Goal: Information Seeking & Learning: Learn about a topic

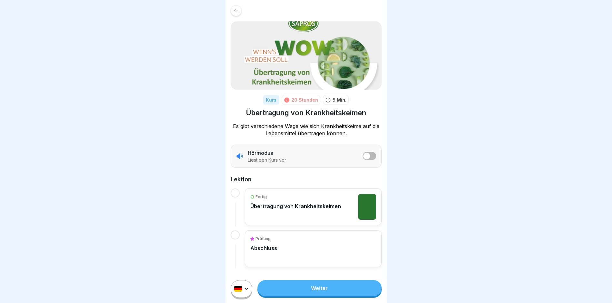
click at [325, 290] on link "Weiter" at bounding box center [320, 288] width 124 height 16
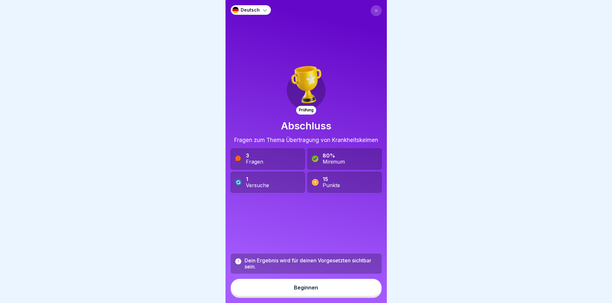
click at [325, 290] on button "Beginnen" at bounding box center [306, 287] width 151 height 17
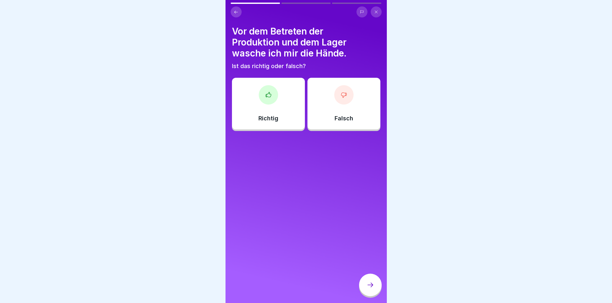
click at [265, 125] on div "Richtig" at bounding box center [268, 104] width 73 height 52
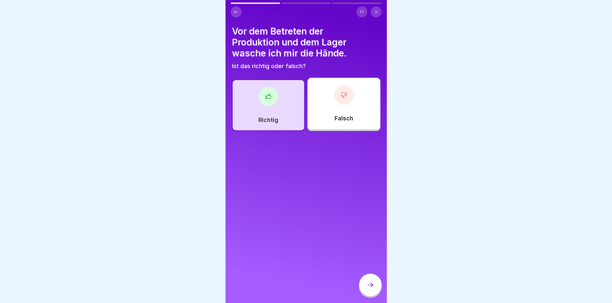
click at [366, 284] on div at bounding box center [370, 285] width 23 height 23
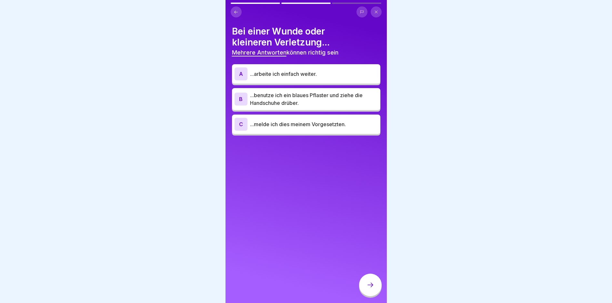
click at [288, 104] on p "...benutze ich ein blaues Pflaster und ziehe die Handschuhe drüber." at bounding box center [314, 98] width 128 height 15
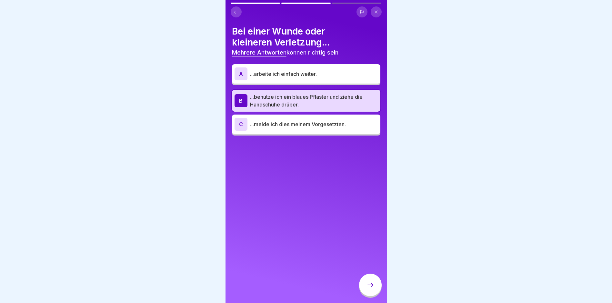
click at [373, 289] on icon at bounding box center [371, 285] width 8 height 8
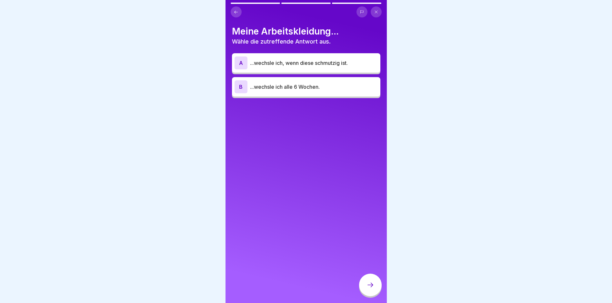
click at [292, 65] on p "...wechsle ich, wenn diese schmutzig ist." at bounding box center [314, 63] width 128 height 8
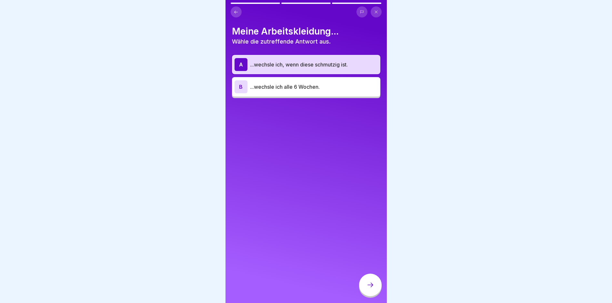
click at [369, 284] on div "Deutsch Prüfung Abschluss Fragen zum Thema Übertragung von Krankheitskeimen 3 F…" at bounding box center [306, 151] width 161 height 303
drag, startPoint x: 369, startPoint y: 283, endPoint x: 367, endPoint y: 280, distance: 3.6
click at [369, 283] on div at bounding box center [370, 285] width 23 height 23
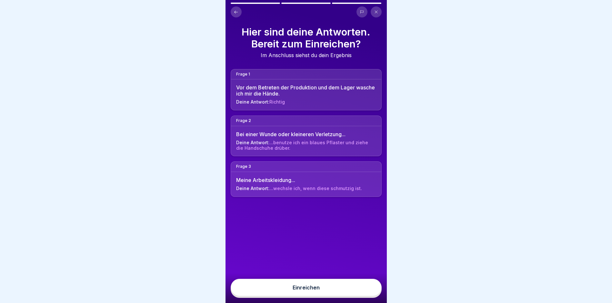
click at [304, 296] on button "Einreichen" at bounding box center [306, 287] width 151 height 17
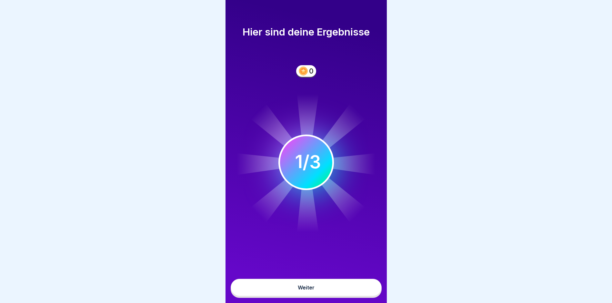
click at [304, 296] on button "Weiter" at bounding box center [306, 287] width 151 height 17
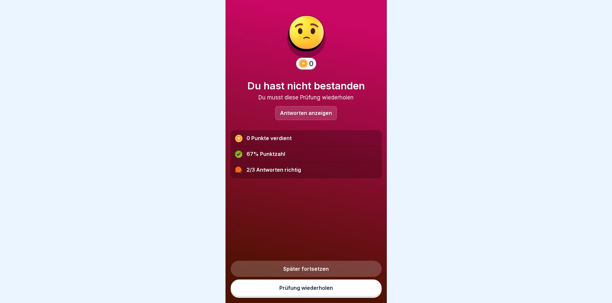
click at [304, 293] on link "Prüfung wiederholen" at bounding box center [306, 288] width 151 height 17
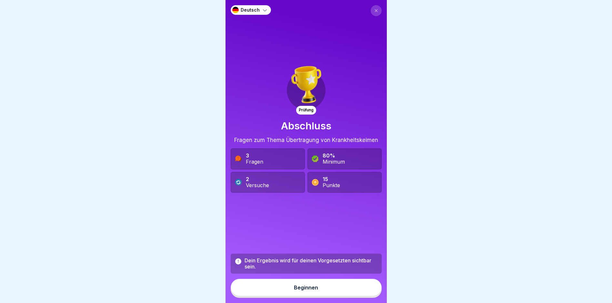
click at [304, 290] on div "Beginnen" at bounding box center [306, 288] width 24 height 6
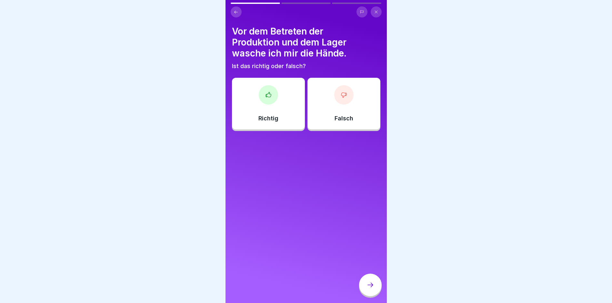
click at [375, 12] on icon at bounding box center [376, 12] width 4 height 4
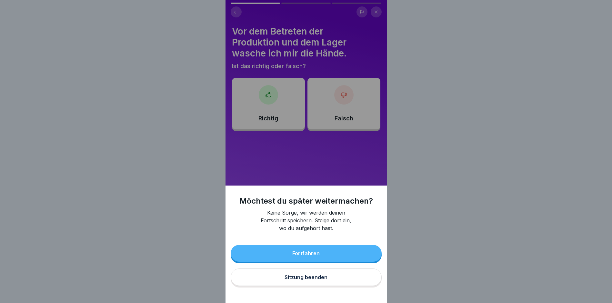
click at [315, 280] on div "Sitzung beenden" at bounding box center [306, 277] width 43 height 6
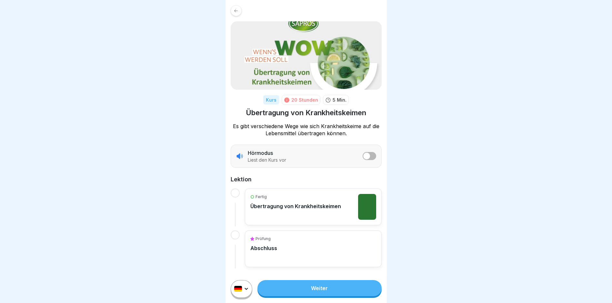
click at [300, 289] on link "Weiter" at bounding box center [320, 288] width 124 height 16
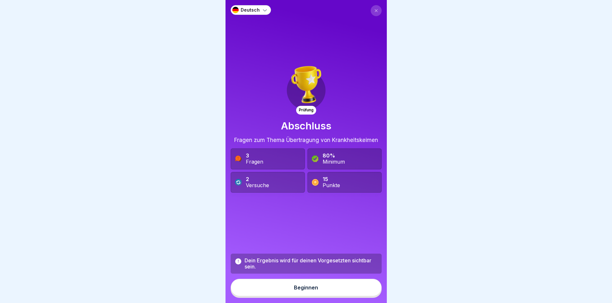
click at [294, 290] on div "Beginnen" at bounding box center [306, 288] width 24 height 6
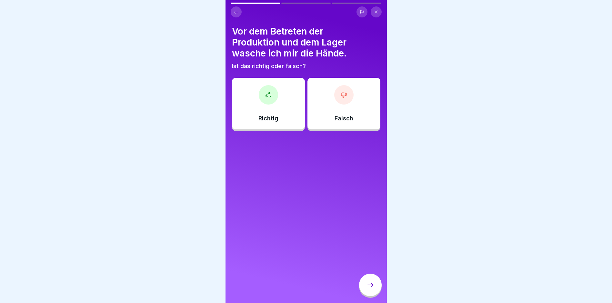
click at [271, 114] on div "Richtig" at bounding box center [268, 104] width 73 height 52
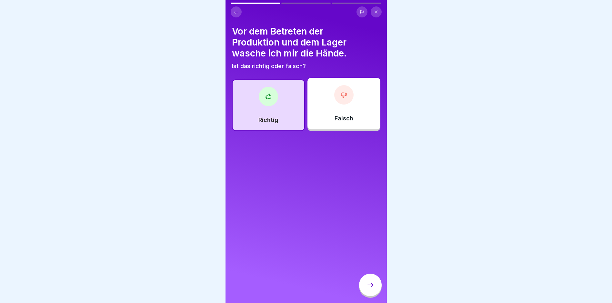
click at [369, 286] on div at bounding box center [370, 285] width 23 height 23
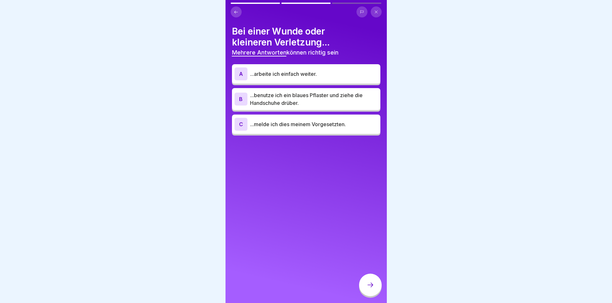
click at [281, 95] on p "...benutze ich ein blaues Pflaster und ziehe die Handschuhe drüber." at bounding box center [314, 98] width 128 height 15
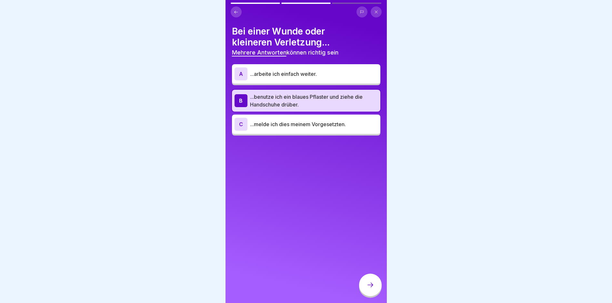
click at [369, 289] on icon at bounding box center [371, 285] width 8 height 8
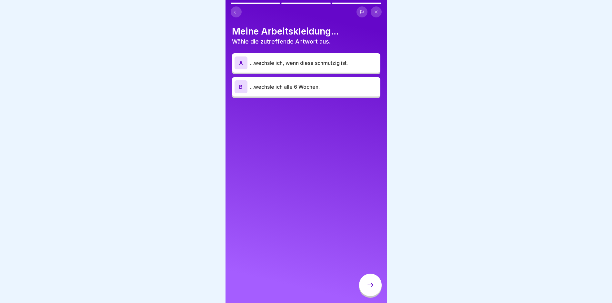
click at [316, 65] on p "...wechsle ich, wenn diese schmutzig ist." at bounding box center [314, 63] width 128 height 8
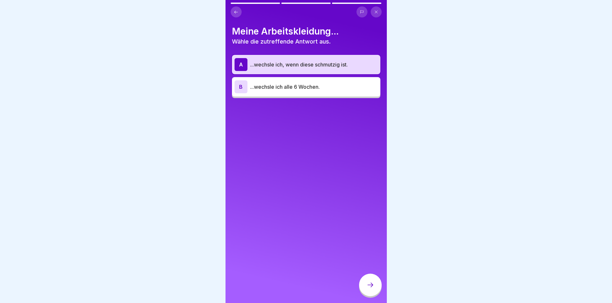
click at [362, 289] on div at bounding box center [370, 285] width 23 height 23
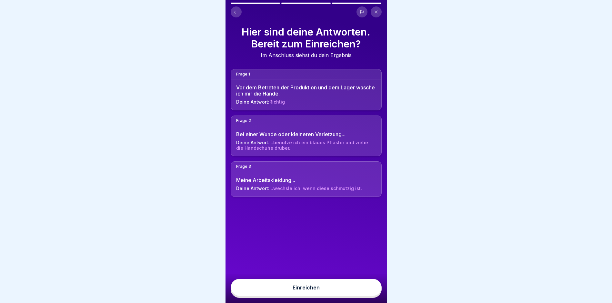
click at [305, 290] on div "Einreichen" at bounding box center [306, 288] width 27 height 6
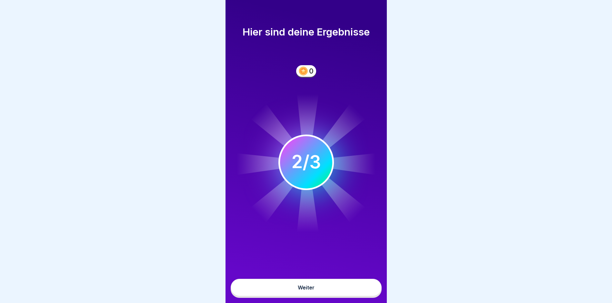
click at [305, 290] on div "Weiter" at bounding box center [306, 288] width 17 height 6
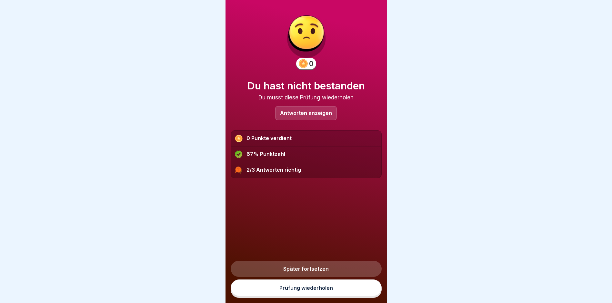
click at [302, 291] on link "Prüfung wiederholen" at bounding box center [306, 288] width 151 height 17
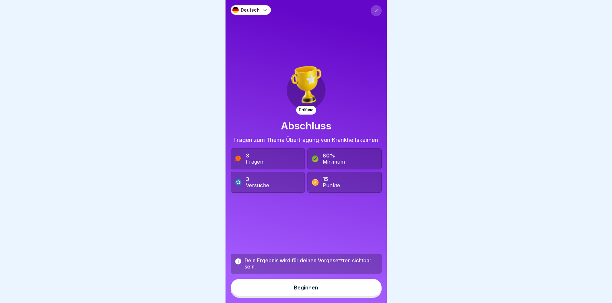
click at [301, 290] on div "Beginnen" at bounding box center [306, 288] width 24 height 6
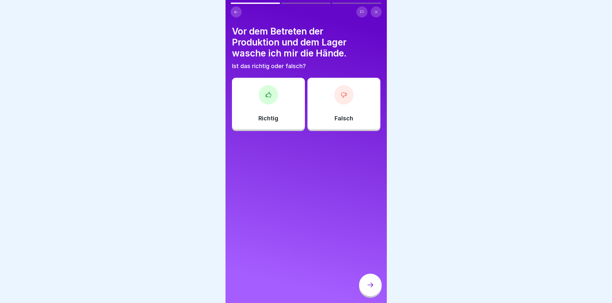
click at [269, 113] on div "Richtig" at bounding box center [268, 104] width 73 height 52
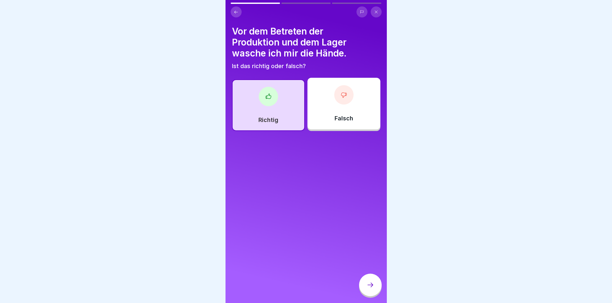
click at [371, 289] on icon at bounding box center [371, 285] width 8 height 8
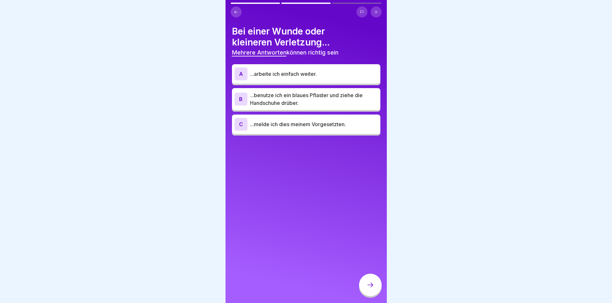
click at [293, 134] on div "A ...arbeite ich einfach weiter. B ...benutze ich ein blaues Pflaster und ziehe…" at bounding box center [306, 101] width 148 height 70
click at [293, 129] on div "C ...melde ich dies meinem Vorgesetzten." at bounding box center [306, 124] width 143 height 13
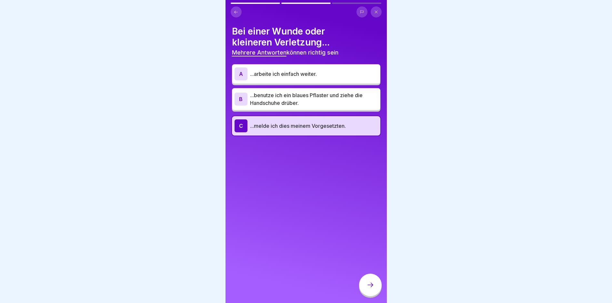
click at [295, 102] on p "...benutze ich ein blaues Pflaster und ziehe die Handschuhe drüber." at bounding box center [314, 98] width 128 height 15
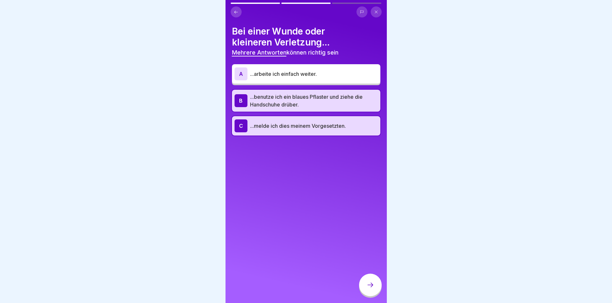
click at [371, 289] on icon at bounding box center [371, 285] width 8 height 8
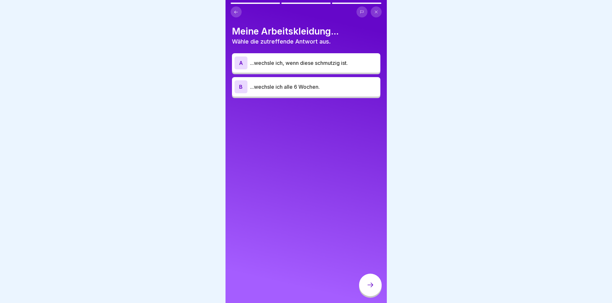
click at [299, 68] on div "A ...wechsle ich, wenn diese schmutzig ist." at bounding box center [306, 62] width 143 height 13
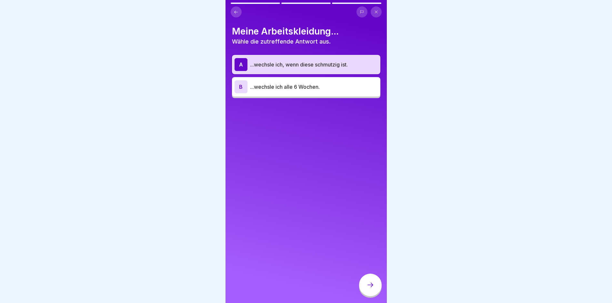
click at [377, 288] on div at bounding box center [370, 285] width 23 height 23
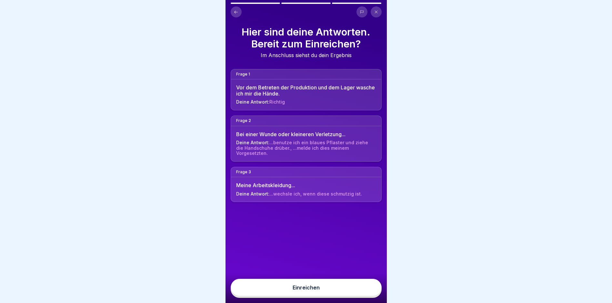
click at [312, 289] on button "Einreichen" at bounding box center [306, 287] width 151 height 17
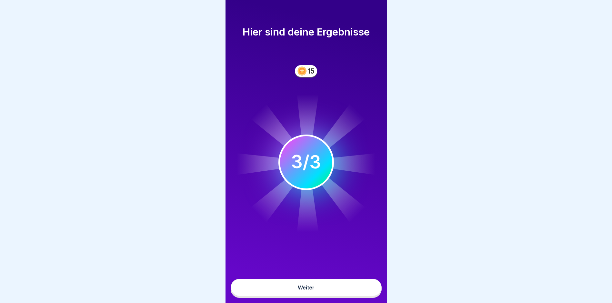
click at [312, 289] on button "Weiter" at bounding box center [306, 287] width 151 height 17
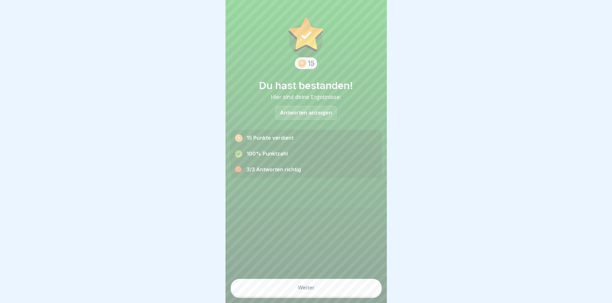
click at [312, 289] on button "Weiter" at bounding box center [306, 287] width 151 height 17
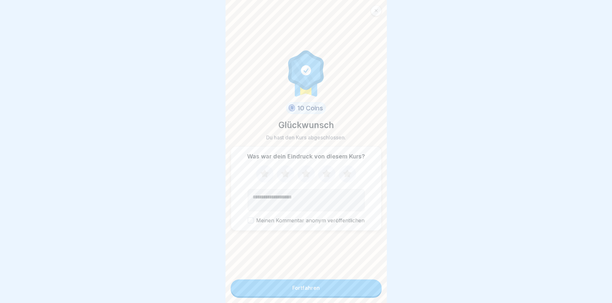
click at [312, 289] on button "Fortfahren" at bounding box center [306, 288] width 151 height 17
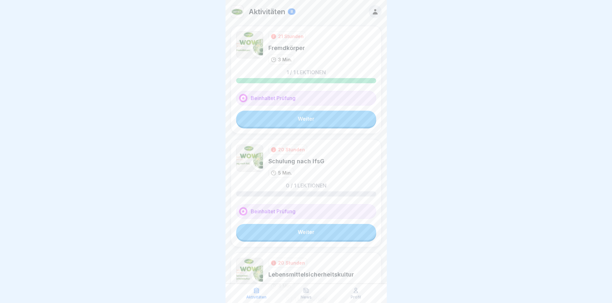
click at [294, 120] on link "Weiter" at bounding box center [306, 119] width 140 height 16
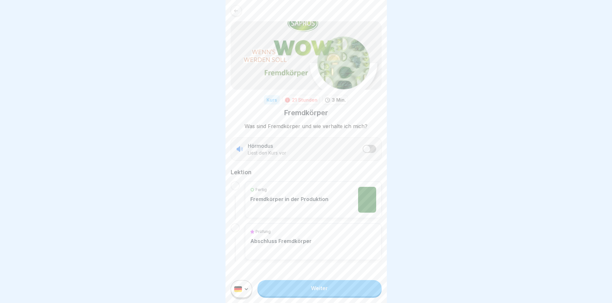
click at [308, 289] on link "Weiter" at bounding box center [320, 288] width 124 height 16
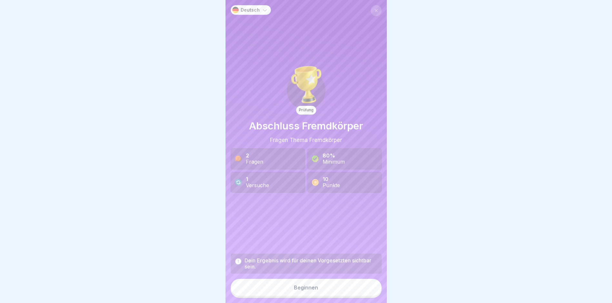
click at [308, 289] on button "Beginnen" at bounding box center [306, 287] width 151 height 17
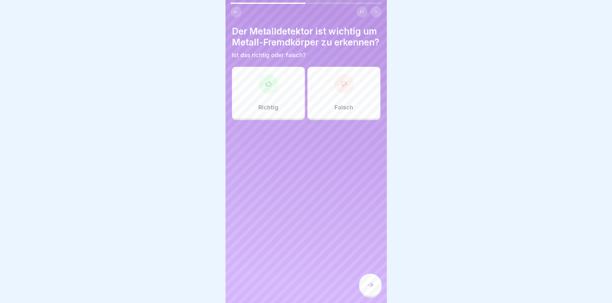
click at [270, 107] on div "Richtig" at bounding box center [268, 93] width 73 height 52
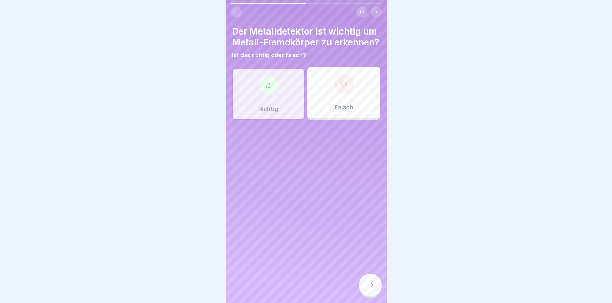
click at [369, 289] on icon at bounding box center [371, 285] width 8 height 8
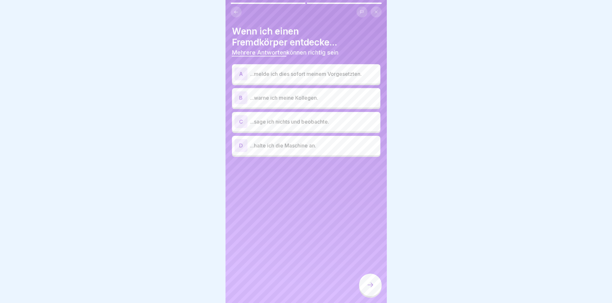
click at [299, 73] on p "...melde ich dies sofort meinem Vorgesetzten." at bounding box center [314, 74] width 128 height 8
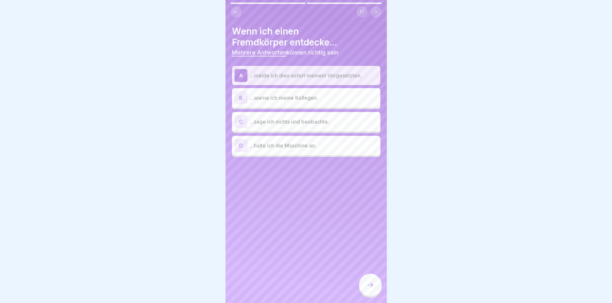
click at [292, 102] on div "B ...warne ich meine Kollegen." at bounding box center [306, 97] width 143 height 13
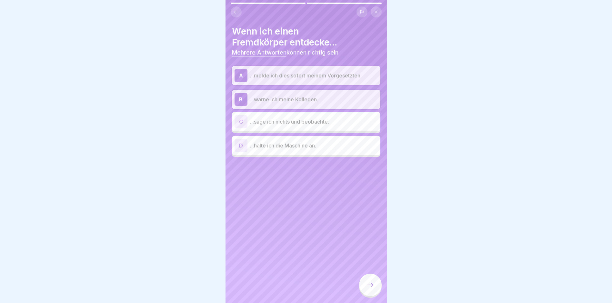
click at [298, 151] on div "D ...halte ich die Maschine an." at bounding box center [306, 145] width 143 height 13
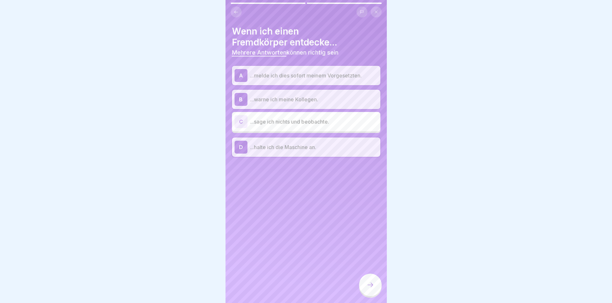
click at [372, 289] on icon at bounding box center [371, 285] width 8 height 8
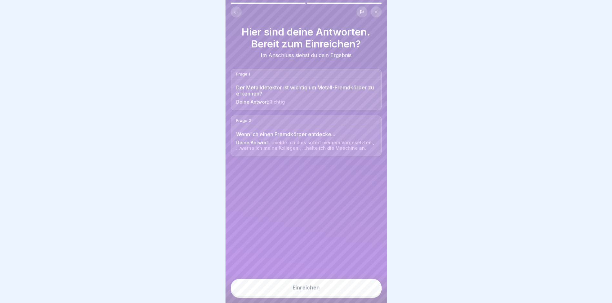
click at [307, 290] on div "Einreichen" at bounding box center [306, 288] width 27 height 6
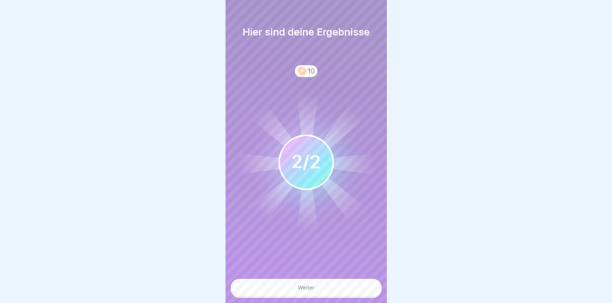
click at [304, 290] on div "Weiter" at bounding box center [306, 288] width 17 height 6
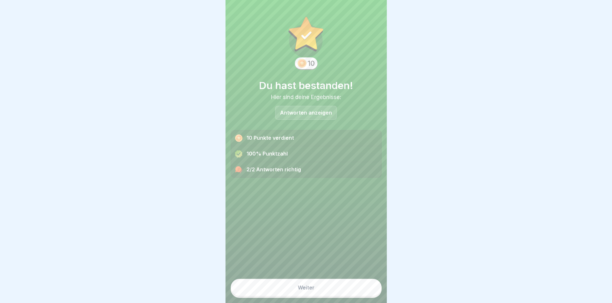
click at [305, 290] on div "Weiter" at bounding box center [306, 288] width 17 height 6
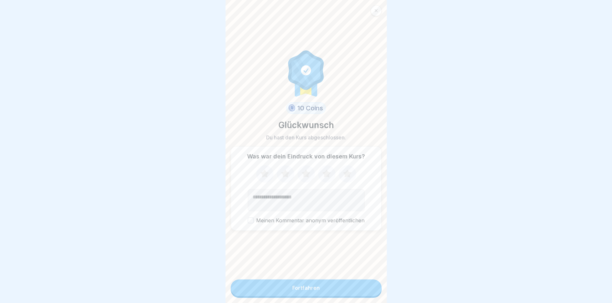
click at [305, 290] on button "Fortfahren" at bounding box center [306, 288] width 151 height 17
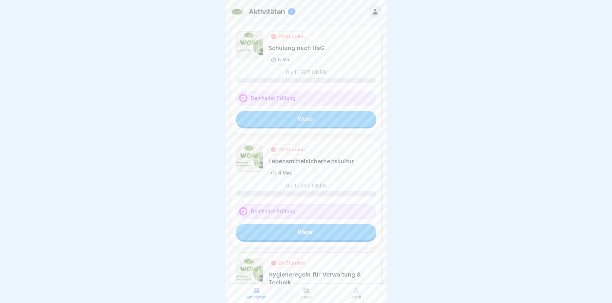
click at [300, 120] on link "Weiter" at bounding box center [306, 119] width 140 height 16
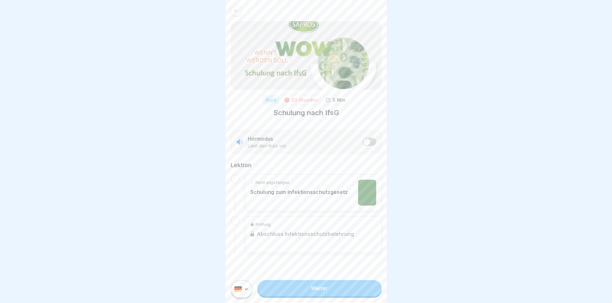
click at [313, 293] on link "Weiter" at bounding box center [320, 288] width 124 height 16
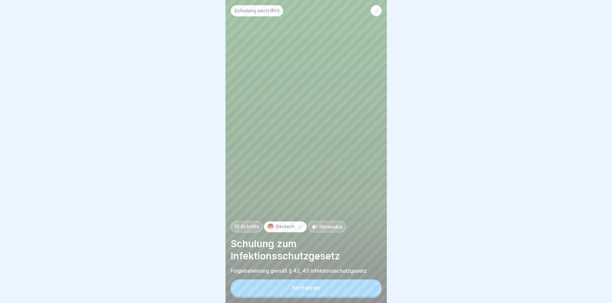
click at [310, 291] on div "Fortfahren" at bounding box center [305, 288] width 27 height 6
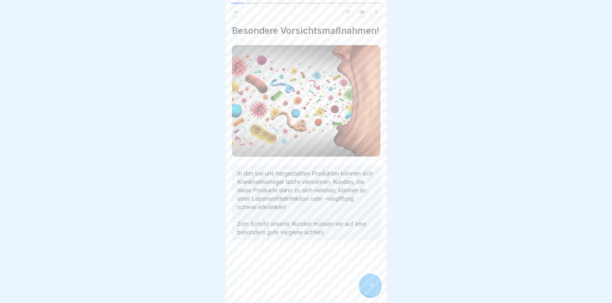
click at [362, 287] on div at bounding box center [370, 285] width 23 height 23
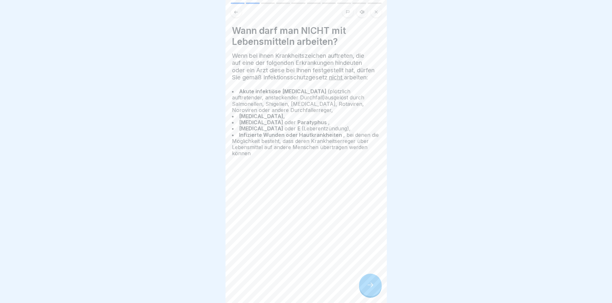
click at [368, 288] on icon at bounding box center [371, 285] width 8 height 8
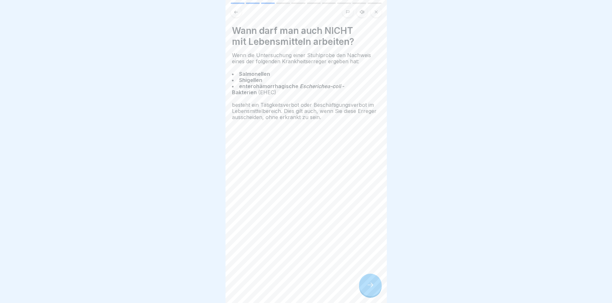
click at [368, 288] on icon at bounding box center [371, 285] width 8 height 8
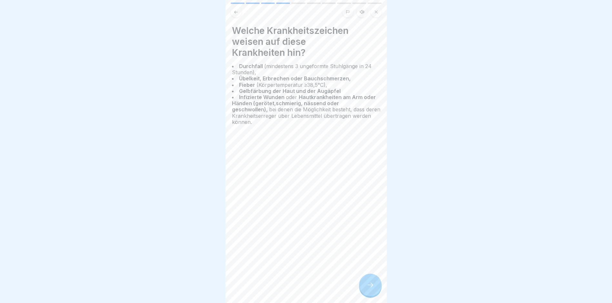
click at [368, 288] on icon at bounding box center [371, 285] width 8 height 8
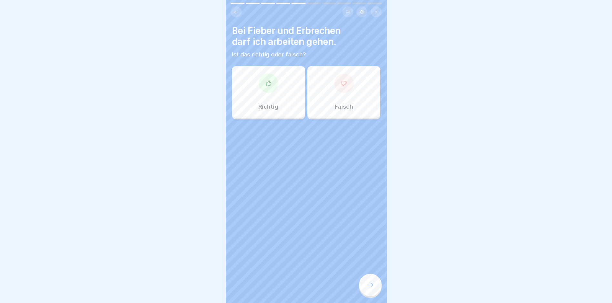
click at [336, 104] on p "Falsch" at bounding box center [344, 106] width 19 height 7
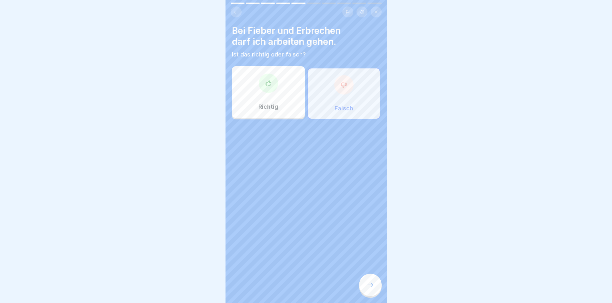
click at [367, 286] on div at bounding box center [370, 285] width 23 height 23
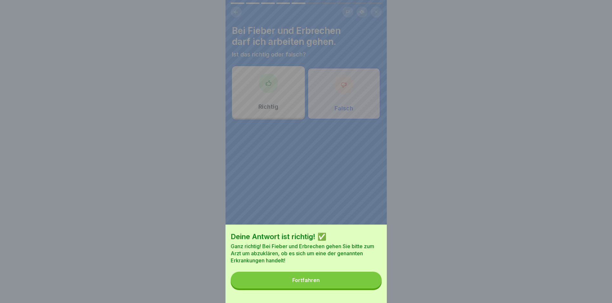
click at [313, 283] on div "Fortfahren" at bounding box center [305, 280] width 27 height 6
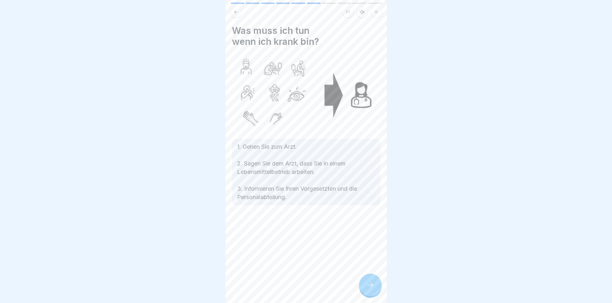
click at [366, 295] on div at bounding box center [370, 285] width 23 height 23
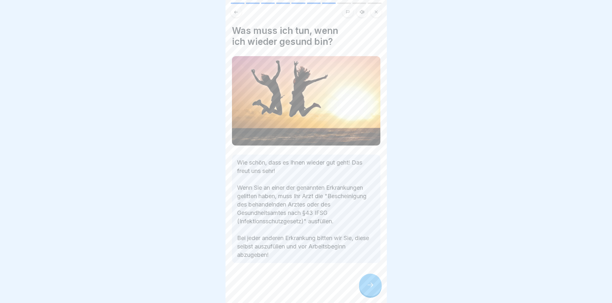
click at [366, 295] on div at bounding box center [370, 285] width 23 height 23
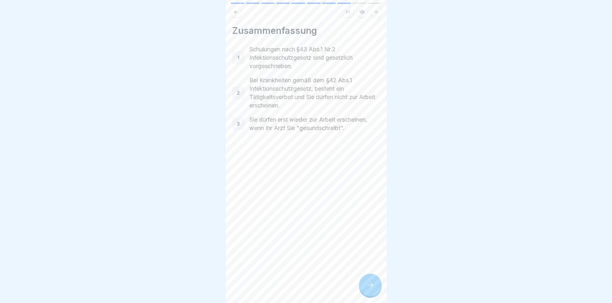
click at [366, 295] on div at bounding box center [370, 285] width 23 height 23
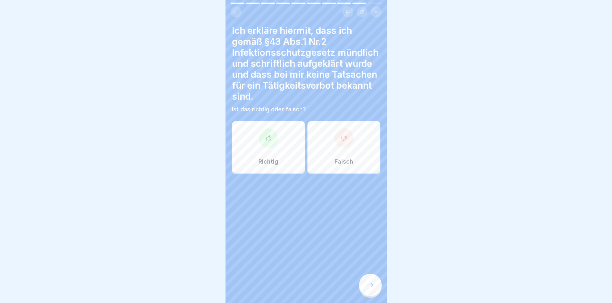
click at [259, 161] on p "Richtig" at bounding box center [269, 161] width 20 height 7
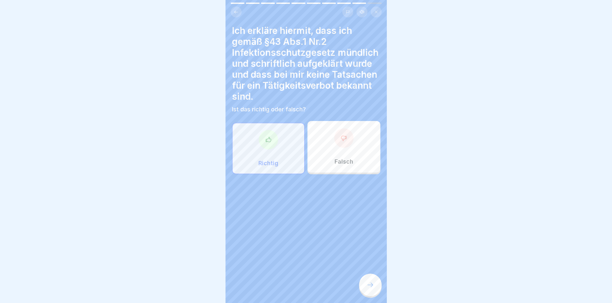
click at [366, 282] on div at bounding box center [370, 285] width 23 height 23
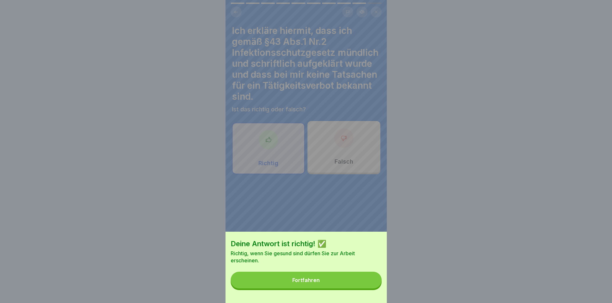
click at [343, 281] on button "Fortfahren" at bounding box center [306, 280] width 151 height 17
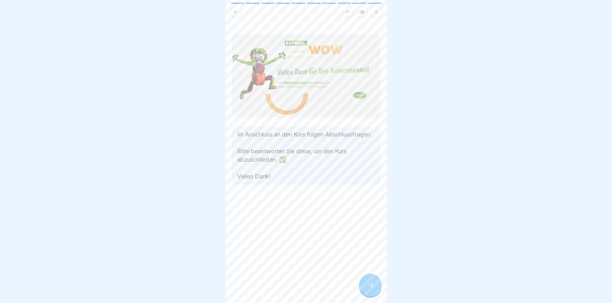
click at [367, 286] on div at bounding box center [370, 285] width 23 height 23
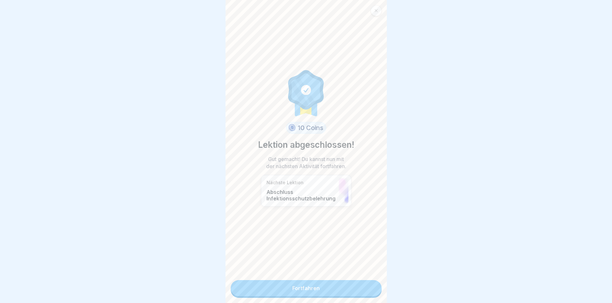
click at [335, 290] on link "Fortfahren" at bounding box center [306, 288] width 151 height 16
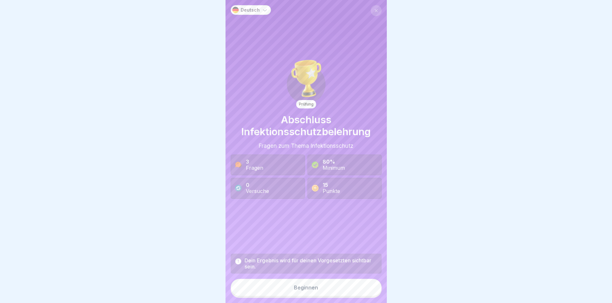
click at [335, 290] on button "Beginnen" at bounding box center [306, 287] width 151 height 17
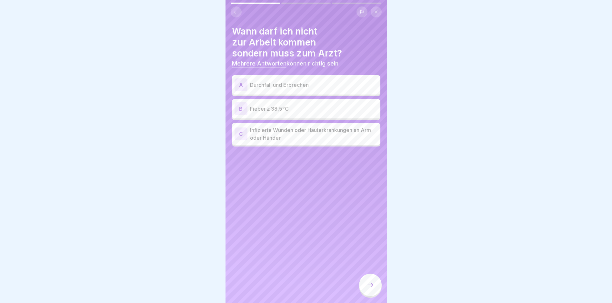
click at [271, 87] on p "Durchfall und Erbrechen" at bounding box center [314, 85] width 128 height 8
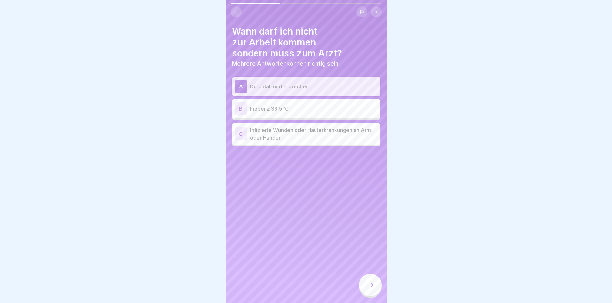
click at [273, 113] on div "B Fieber ≥ 38,5°C" at bounding box center [306, 108] width 143 height 13
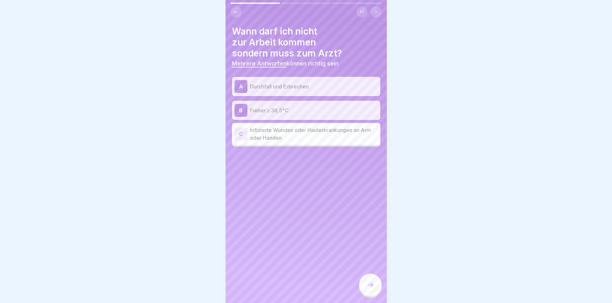
click at [281, 142] on div "C Infizierte Wunden oder Hauterkrankungen an Arm oder Händen" at bounding box center [306, 134] width 148 height 22
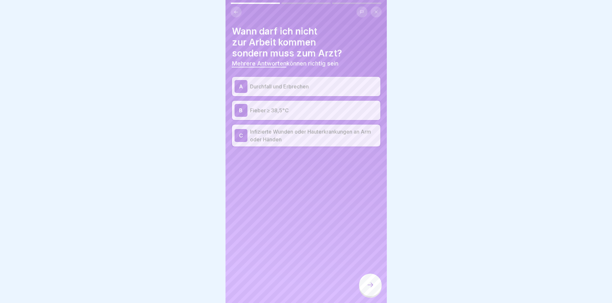
drag, startPoint x: 370, startPoint y: 290, endPoint x: 365, endPoint y: 287, distance: 5.2
click at [370, 289] on icon at bounding box center [371, 285] width 8 height 8
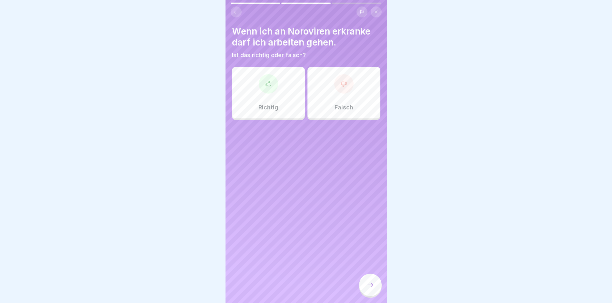
click at [335, 81] on div at bounding box center [343, 83] width 19 height 19
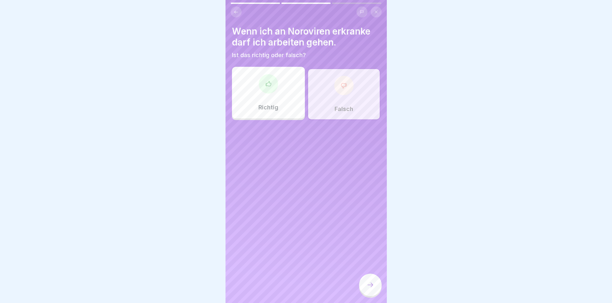
click at [370, 286] on div at bounding box center [370, 285] width 23 height 23
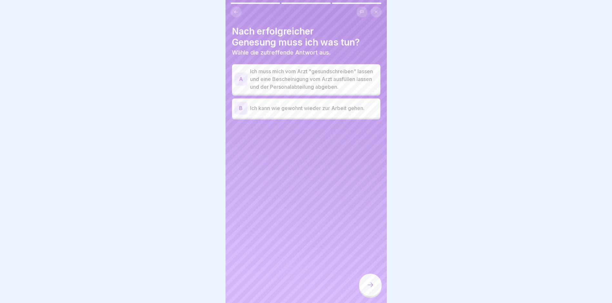
click at [277, 91] on p "Ich muss mich vom Arzt "gesundschreiben" lassen und eine Bescheinigung vom Arzt…" at bounding box center [314, 78] width 128 height 23
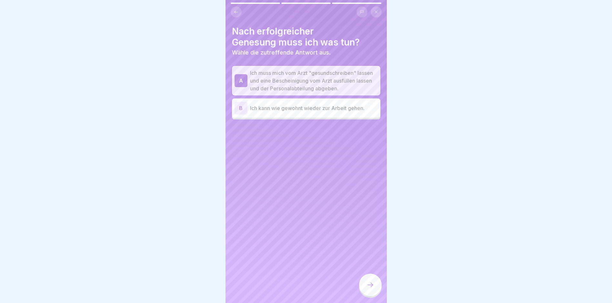
drag, startPoint x: 373, startPoint y: 297, endPoint x: 369, endPoint y: 295, distance: 4.2
click at [371, 296] on div at bounding box center [370, 285] width 23 height 23
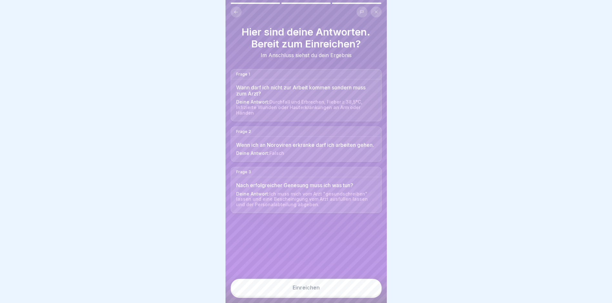
click at [318, 290] on div "Einreichen" at bounding box center [306, 288] width 27 height 6
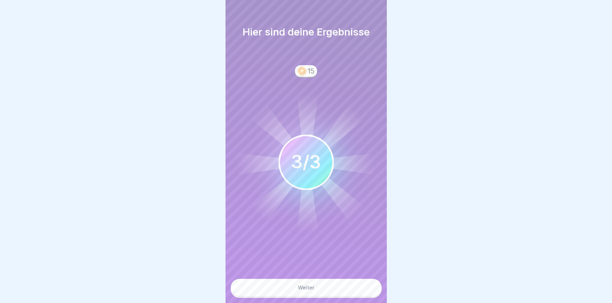
click at [318, 294] on button "Weiter" at bounding box center [306, 287] width 151 height 17
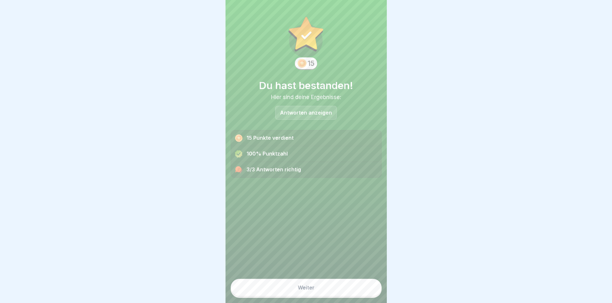
click at [318, 294] on button "Weiter" at bounding box center [306, 287] width 151 height 17
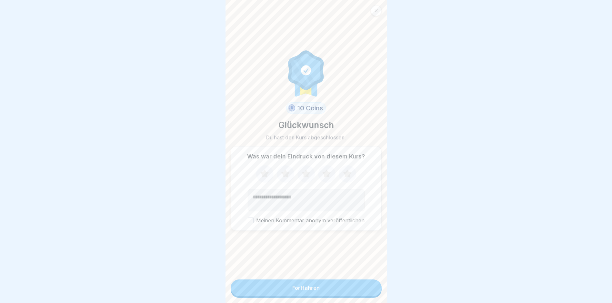
click at [318, 294] on button "Fortfahren" at bounding box center [306, 288] width 151 height 17
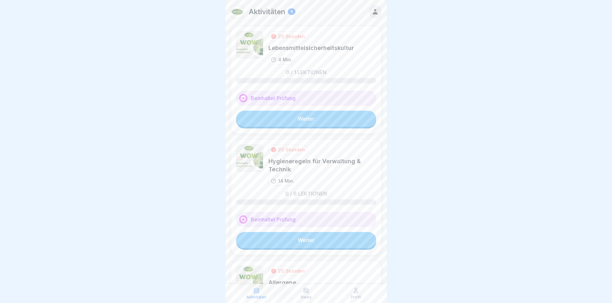
click at [293, 119] on link "Weiter" at bounding box center [306, 119] width 140 height 16
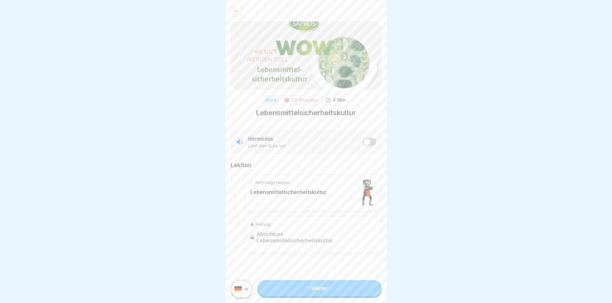
click at [308, 290] on link "Weiter" at bounding box center [320, 288] width 124 height 16
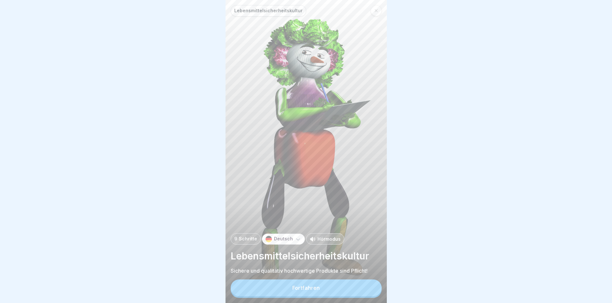
click at [298, 296] on button "Fortfahren" at bounding box center [306, 288] width 151 height 17
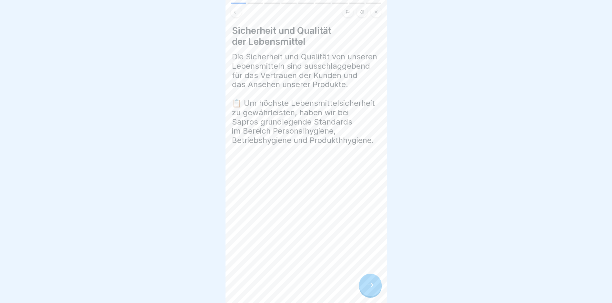
click at [367, 289] on icon at bounding box center [371, 285] width 8 height 8
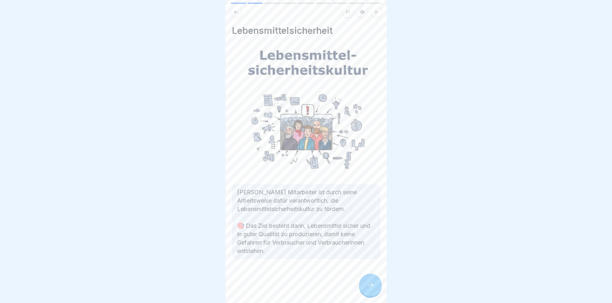
click at [367, 289] on icon at bounding box center [371, 285] width 8 height 8
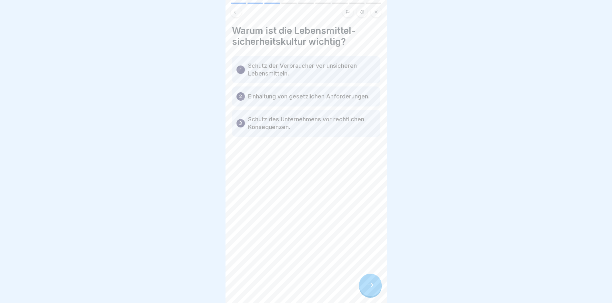
click at [294, 98] on p "Einhaltung von gesetzlichen Anforderungen." at bounding box center [309, 97] width 122 height 8
click at [371, 295] on div at bounding box center [370, 285] width 23 height 23
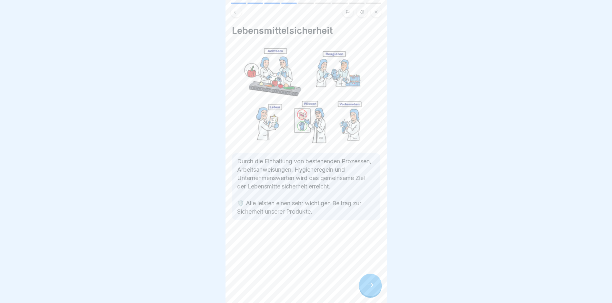
click at [371, 295] on div at bounding box center [370, 285] width 23 height 23
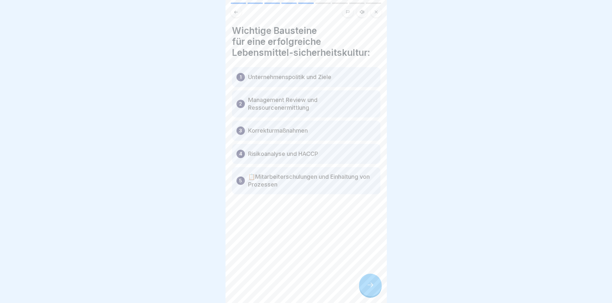
click at [371, 295] on div at bounding box center [370, 285] width 23 height 23
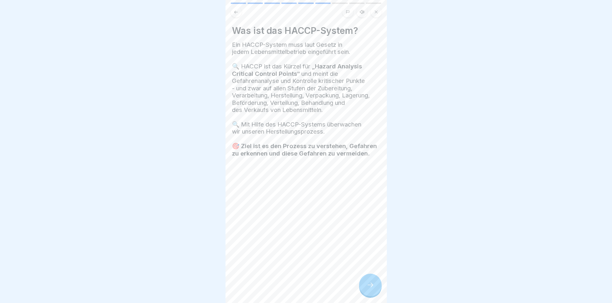
click at [371, 295] on div at bounding box center [370, 285] width 23 height 23
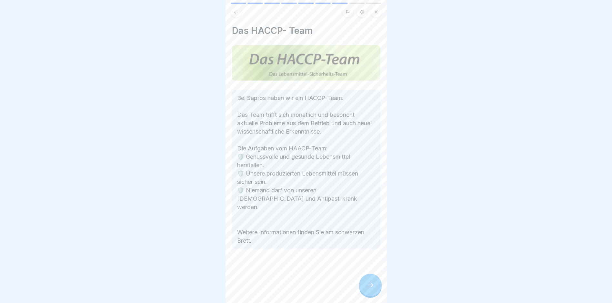
click at [371, 295] on div at bounding box center [370, 285] width 23 height 23
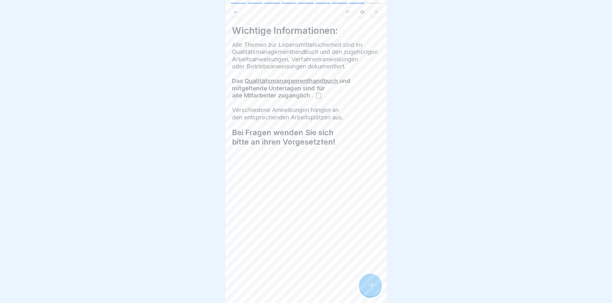
click at [371, 295] on div at bounding box center [370, 285] width 23 height 23
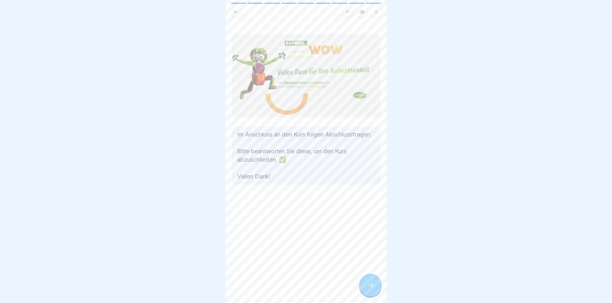
click at [371, 295] on div at bounding box center [370, 285] width 23 height 23
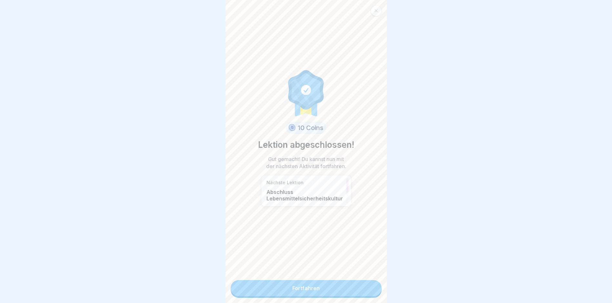
click at [335, 288] on link "Fortfahren" at bounding box center [306, 288] width 151 height 16
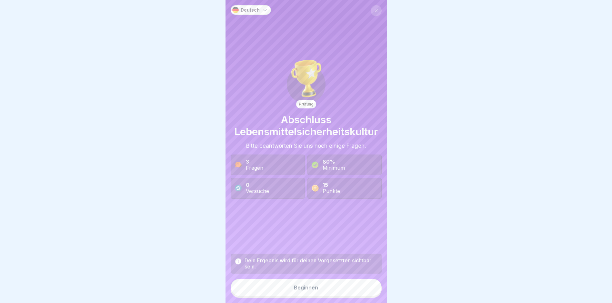
click at [335, 288] on button "Beginnen" at bounding box center [306, 287] width 151 height 17
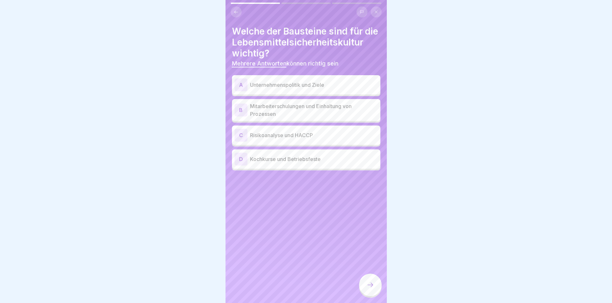
click at [304, 91] on div "A Unternehmenspolitik und Ziele" at bounding box center [306, 84] width 143 height 13
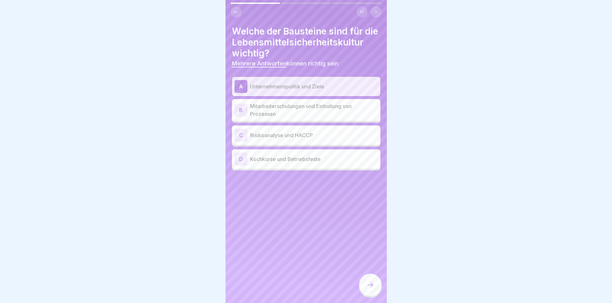
click at [295, 139] on p "Risikoanalyse und HACCP" at bounding box center [314, 135] width 128 height 8
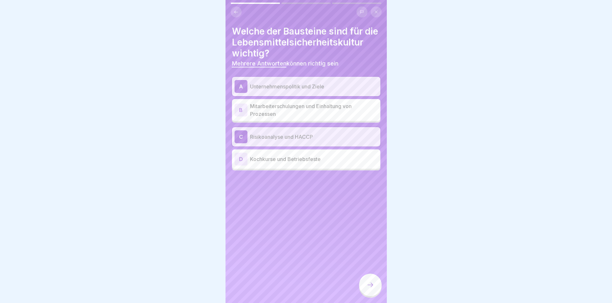
click at [286, 118] on p "Mitarbeiterschulungen und Einhaltung von Prozessen" at bounding box center [314, 109] width 128 height 15
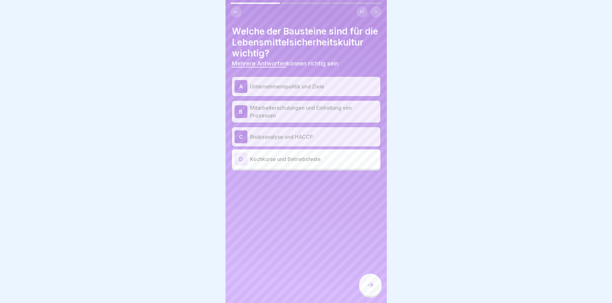
click at [366, 284] on div at bounding box center [370, 285] width 23 height 23
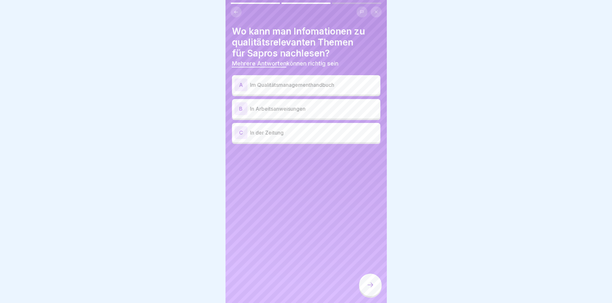
click at [263, 85] on p "Im Qualitätsmanagementhandbuch" at bounding box center [314, 85] width 128 height 8
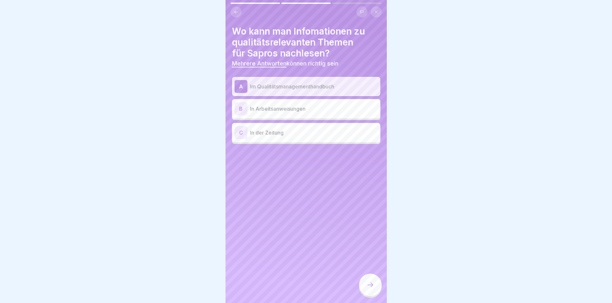
click at [272, 114] on div "B In Arbeitsanweisungen" at bounding box center [306, 108] width 143 height 13
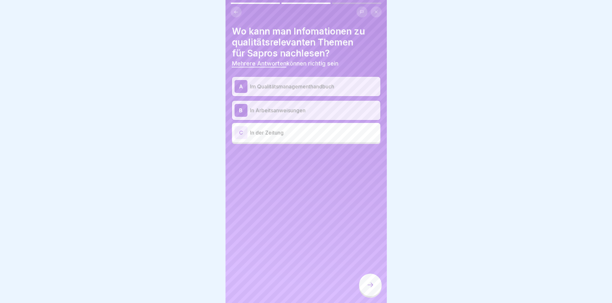
click at [368, 288] on icon at bounding box center [371, 285] width 8 height 8
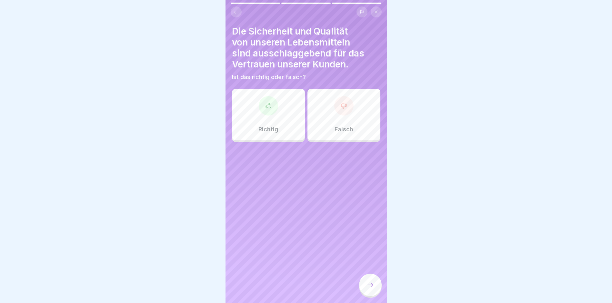
click at [273, 134] on div "Richtig" at bounding box center [268, 115] width 73 height 52
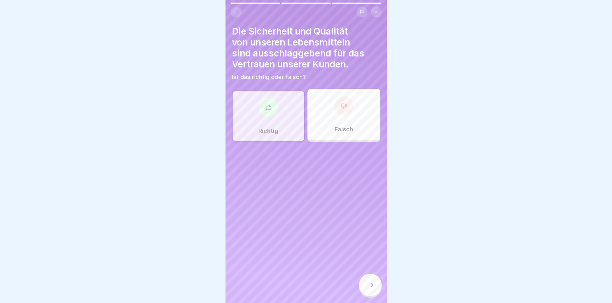
click at [371, 284] on div at bounding box center [370, 285] width 23 height 23
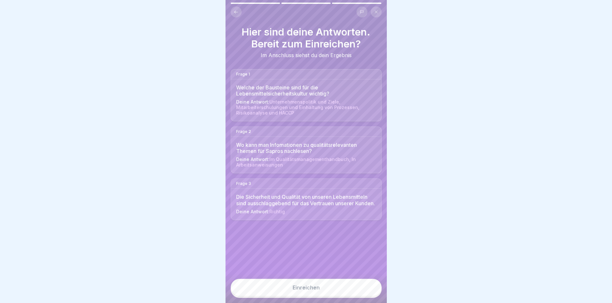
click at [330, 291] on button "Einreichen" at bounding box center [306, 287] width 151 height 17
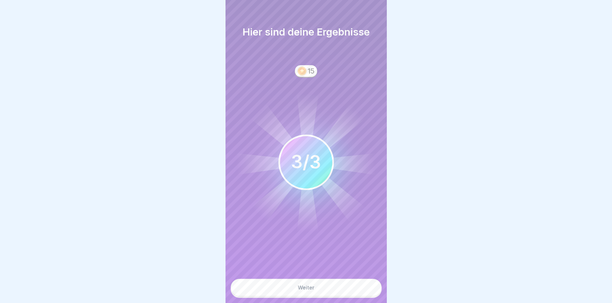
click at [330, 291] on button "Weiter" at bounding box center [306, 287] width 151 height 17
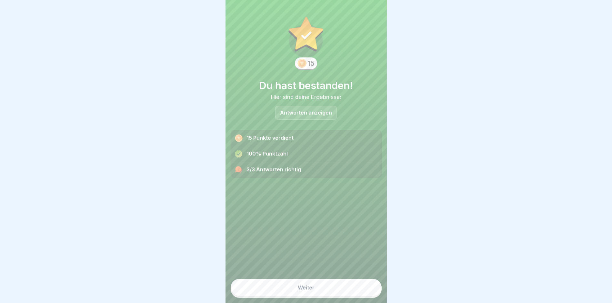
click at [330, 291] on button "Weiter" at bounding box center [306, 287] width 151 height 17
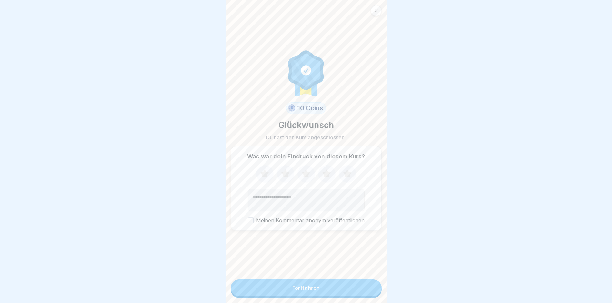
click at [330, 290] on button "Fortfahren" at bounding box center [306, 288] width 151 height 17
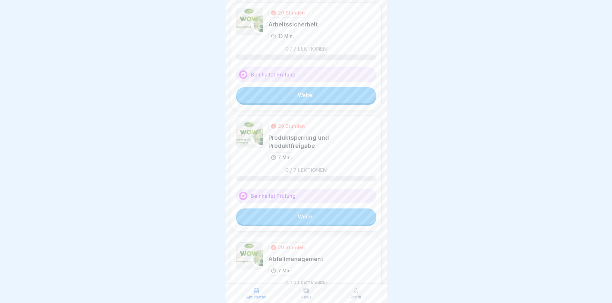
scroll to position [339, 0]
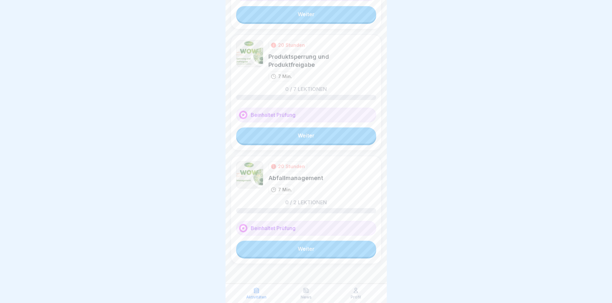
click at [308, 253] on link "Weiter" at bounding box center [306, 249] width 140 height 16
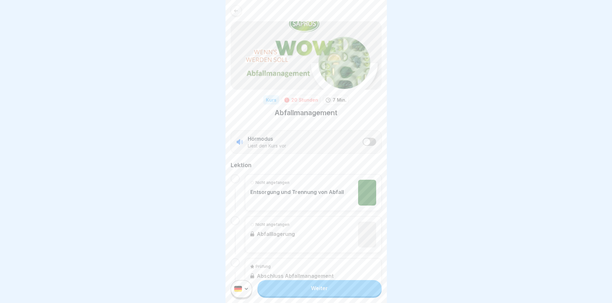
click at [316, 296] on link "Weiter" at bounding box center [320, 288] width 124 height 16
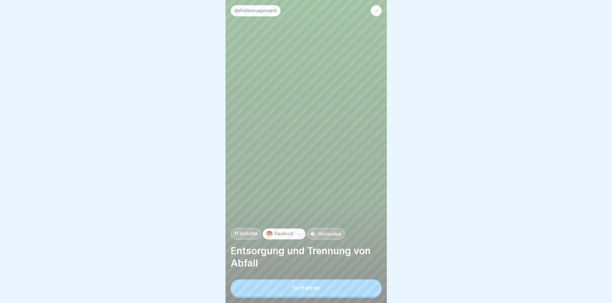
click at [316, 291] on div "Fortfahren" at bounding box center [305, 288] width 27 height 6
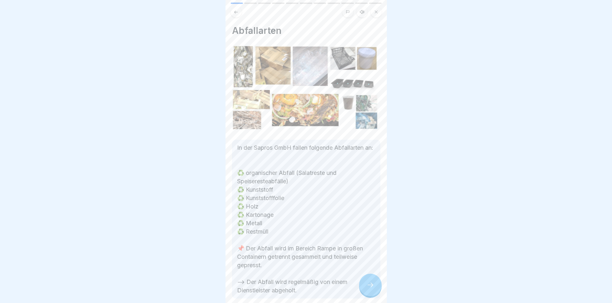
click at [370, 289] on icon at bounding box center [371, 285] width 8 height 8
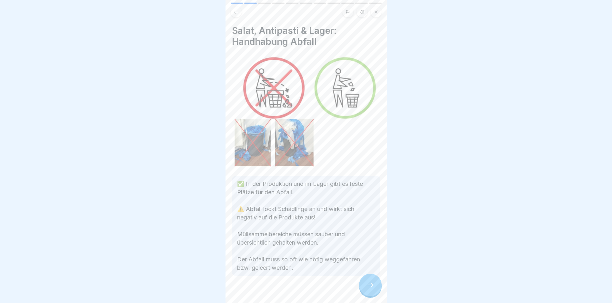
click at [369, 289] on icon at bounding box center [371, 285] width 8 height 8
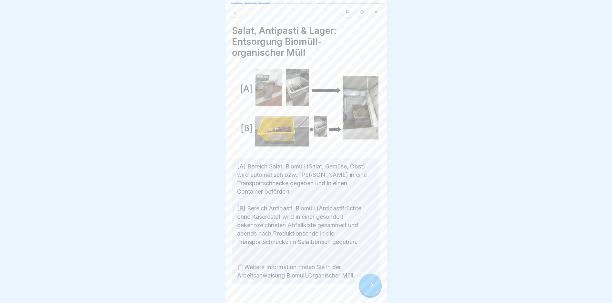
click at [369, 289] on icon at bounding box center [371, 285] width 8 height 8
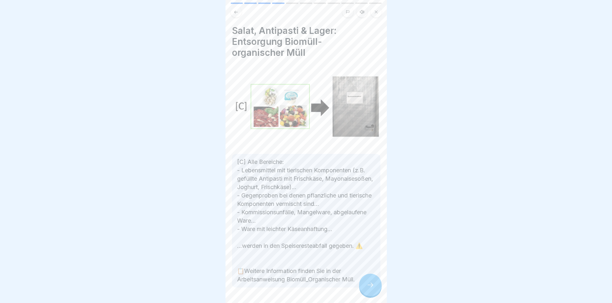
click at [369, 289] on icon at bounding box center [371, 285] width 8 height 8
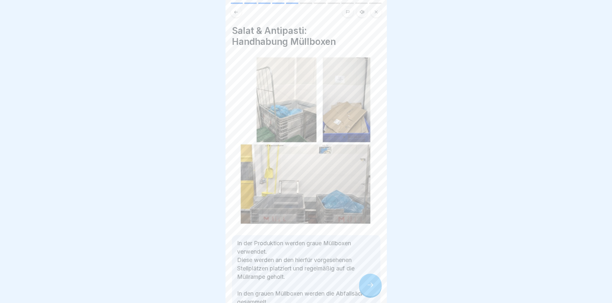
click at [369, 289] on icon at bounding box center [371, 285] width 8 height 8
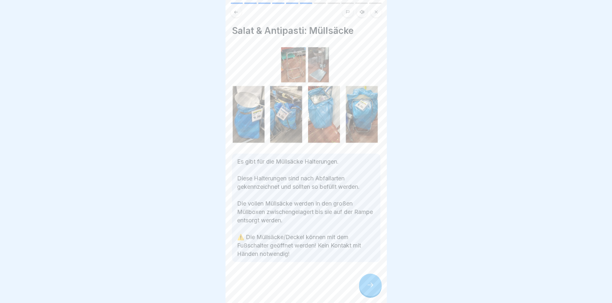
click at [369, 289] on icon at bounding box center [371, 285] width 8 height 8
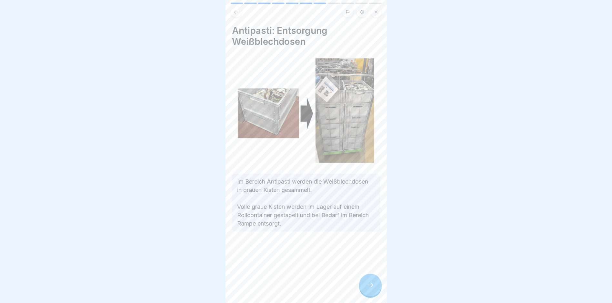
click at [369, 289] on icon at bounding box center [371, 285] width 8 height 8
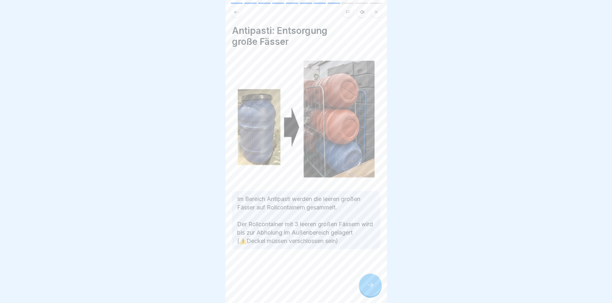
click at [369, 289] on icon at bounding box center [371, 285] width 8 height 8
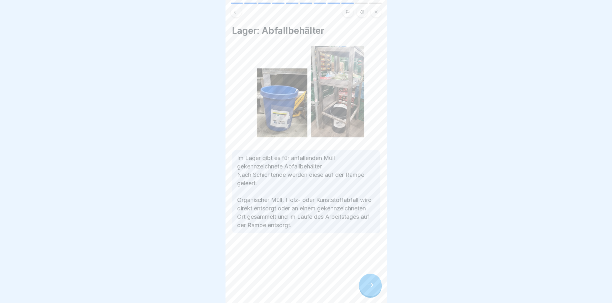
click at [369, 289] on icon at bounding box center [371, 285] width 8 height 8
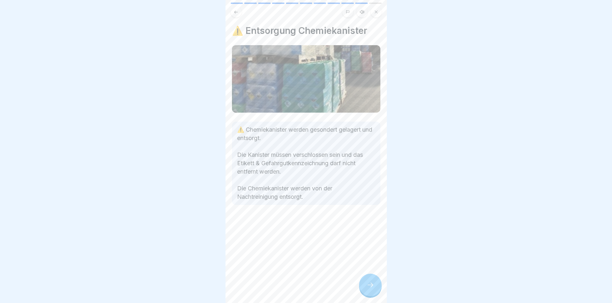
click at [369, 289] on icon at bounding box center [371, 285] width 8 height 8
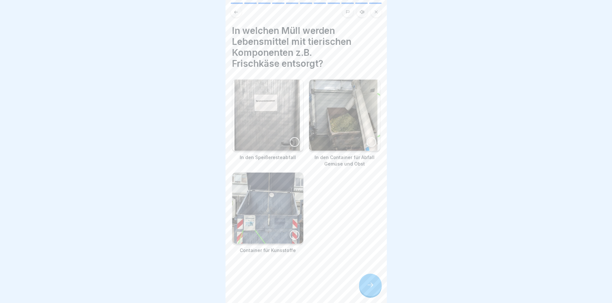
click at [369, 289] on icon at bounding box center [371, 285] width 8 height 8
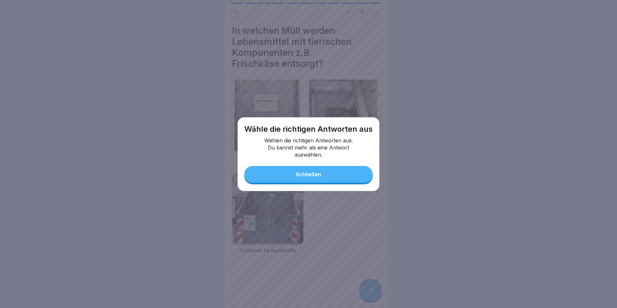
click at [308, 175] on div "Schließen" at bounding box center [308, 174] width 25 height 6
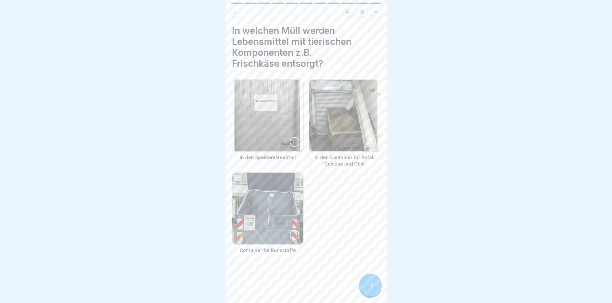
click at [290, 140] on div at bounding box center [295, 142] width 10 height 10
click at [368, 288] on icon at bounding box center [371, 285] width 8 height 8
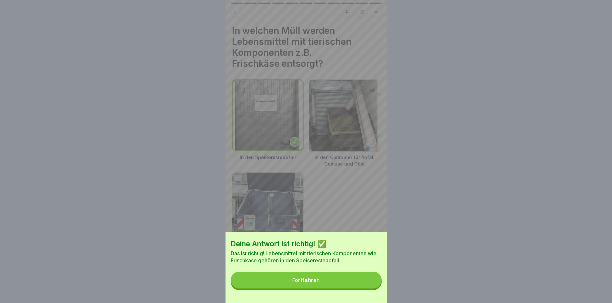
click at [343, 289] on button "Fortfahren" at bounding box center [306, 280] width 151 height 17
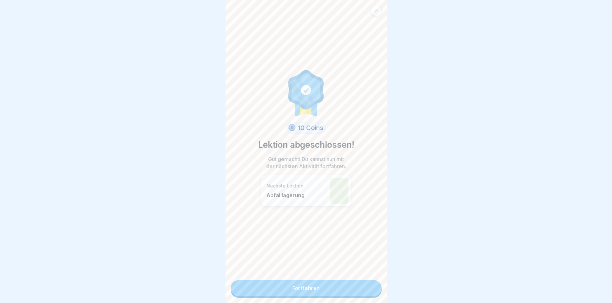
click at [343, 290] on link "Fortfahren" at bounding box center [306, 288] width 151 height 16
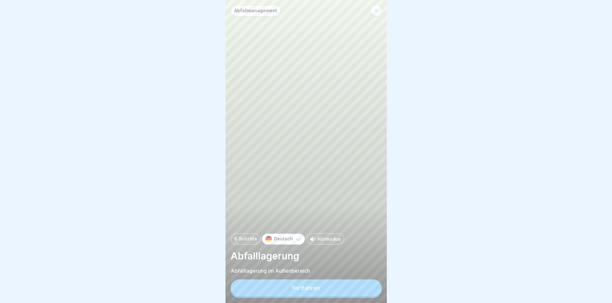
click at [343, 290] on button "Fortfahren" at bounding box center [306, 288] width 151 height 17
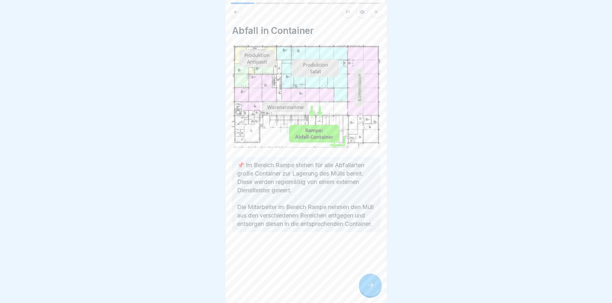
click at [373, 289] on icon at bounding box center [371, 285] width 8 height 8
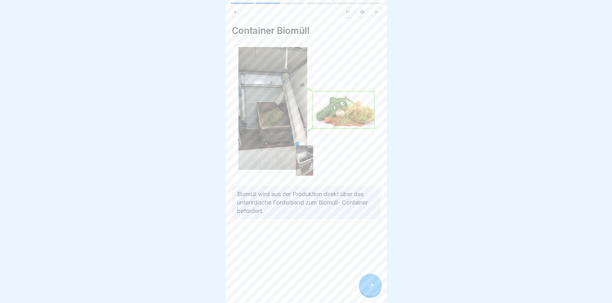
click at [373, 289] on icon at bounding box center [371, 285] width 8 height 8
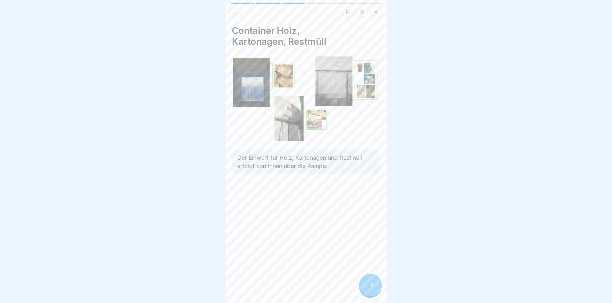
click at [373, 289] on icon at bounding box center [371, 285] width 8 height 8
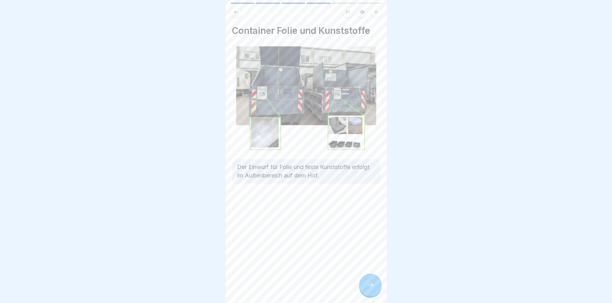
click at [373, 289] on icon at bounding box center [371, 285] width 8 height 8
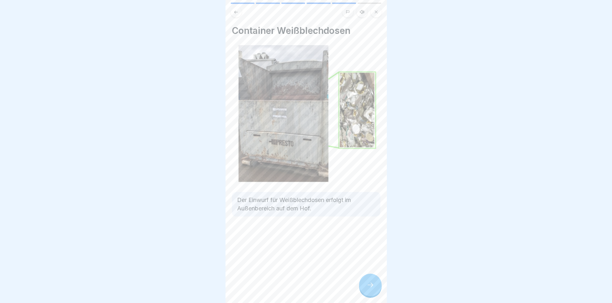
click at [373, 289] on icon at bounding box center [371, 285] width 8 height 8
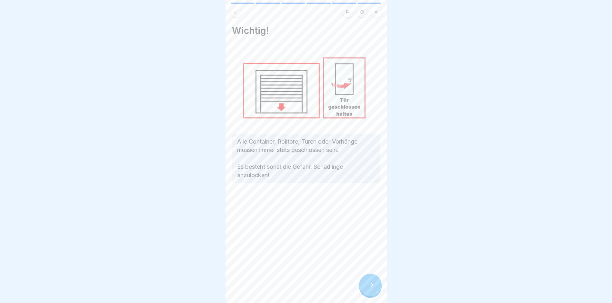
click at [373, 289] on icon at bounding box center [371, 285] width 8 height 8
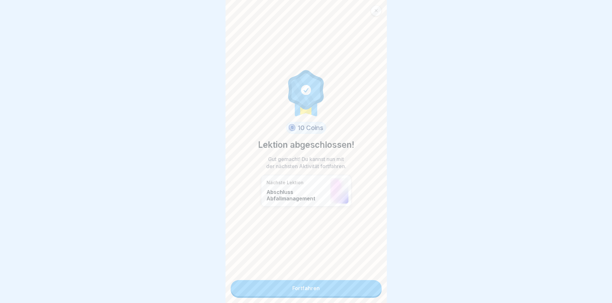
click at [373, 293] on link "Fortfahren" at bounding box center [306, 288] width 151 height 16
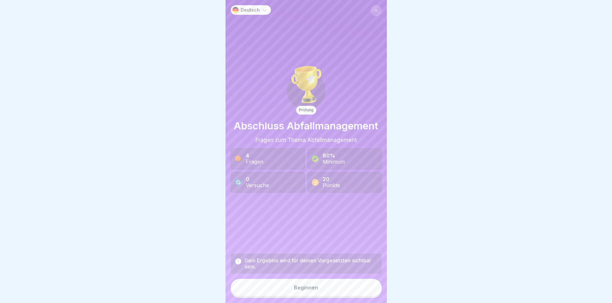
click at [355, 295] on button "Beginnen" at bounding box center [306, 287] width 151 height 17
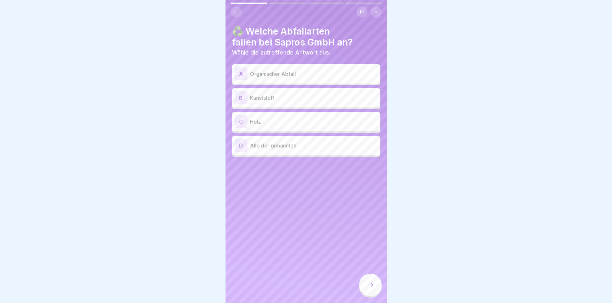
click at [266, 76] on p "Organischer Abfall" at bounding box center [314, 74] width 128 height 8
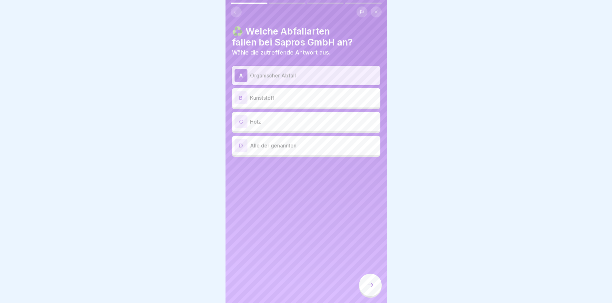
click at [265, 103] on div "B Kunststoff" at bounding box center [306, 97] width 143 height 13
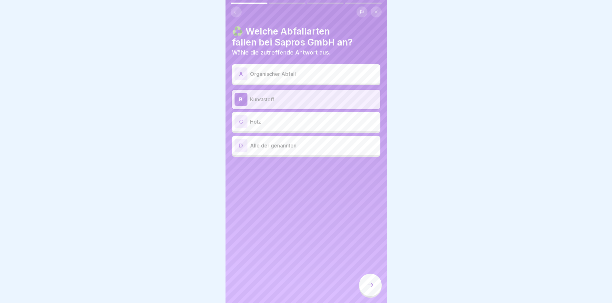
click at [267, 122] on p "Holz" at bounding box center [314, 122] width 128 height 8
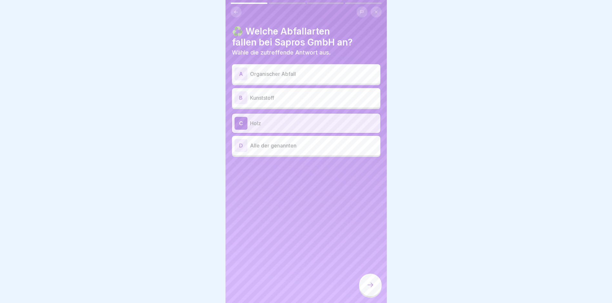
click at [267, 151] on div "D Alle der genannten" at bounding box center [306, 145] width 143 height 13
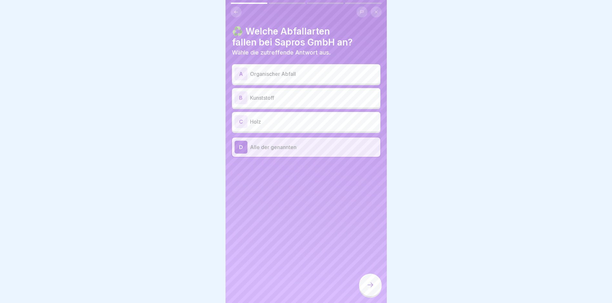
click at [368, 288] on icon at bounding box center [371, 285] width 8 height 8
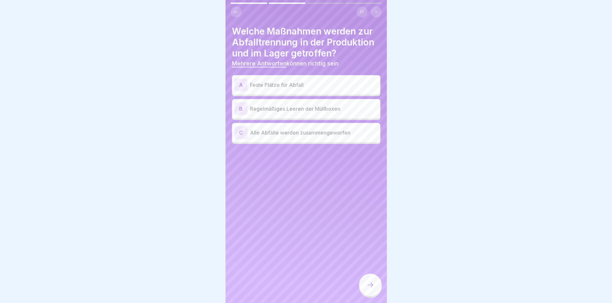
click at [289, 84] on p "Feste Plätze für Abfall" at bounding box center [314, 85] width 128 height 8
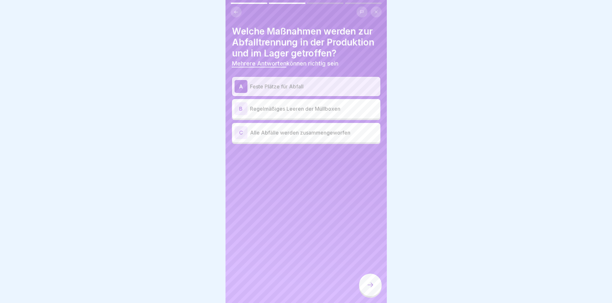
click at [287, 109] on p "Regelmäßiges Leeren der Müllboxen" at bounding box center [314, 109] width 128 height 8
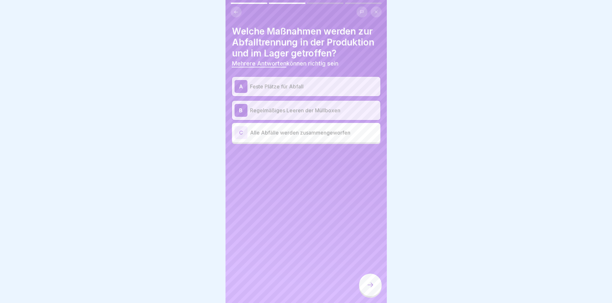
click at [366, 287] on div at bounding box center [370, 285] width 23 height 23
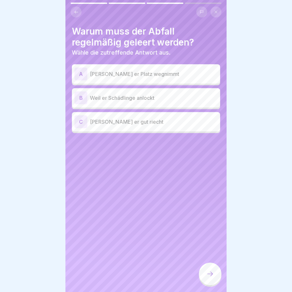
click at [136, 101] on p "Weil er Schädlinge anlockt" at bounding box center [154, 98] width 128 height 8
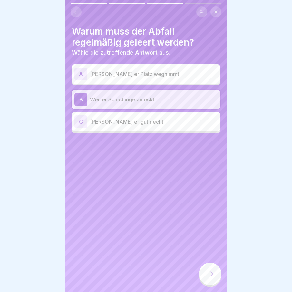
click at [208, 274] on div at bounding box center [210, 273] width 23 height 23
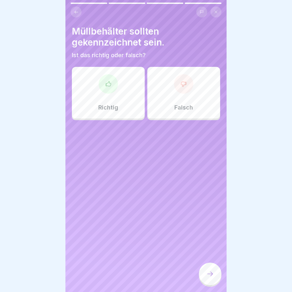
click at [108, 81] on icon at bounding box center [108, 84] width 6 height 6
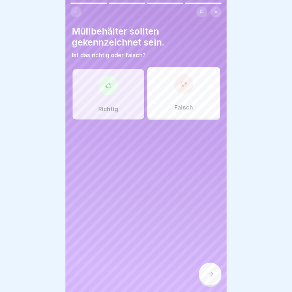
click at [210, 277] on icon at bounding box center [211, 274] width 8 height 8
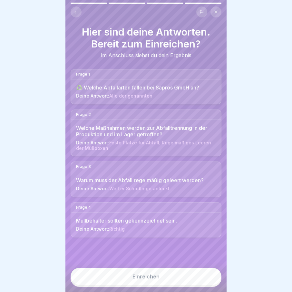
click at [204, 281] on button "Einreichen" at bounding box center [146, 276] width 151 height 17
